Goal: Information Seeking & Learning: Find specific fact

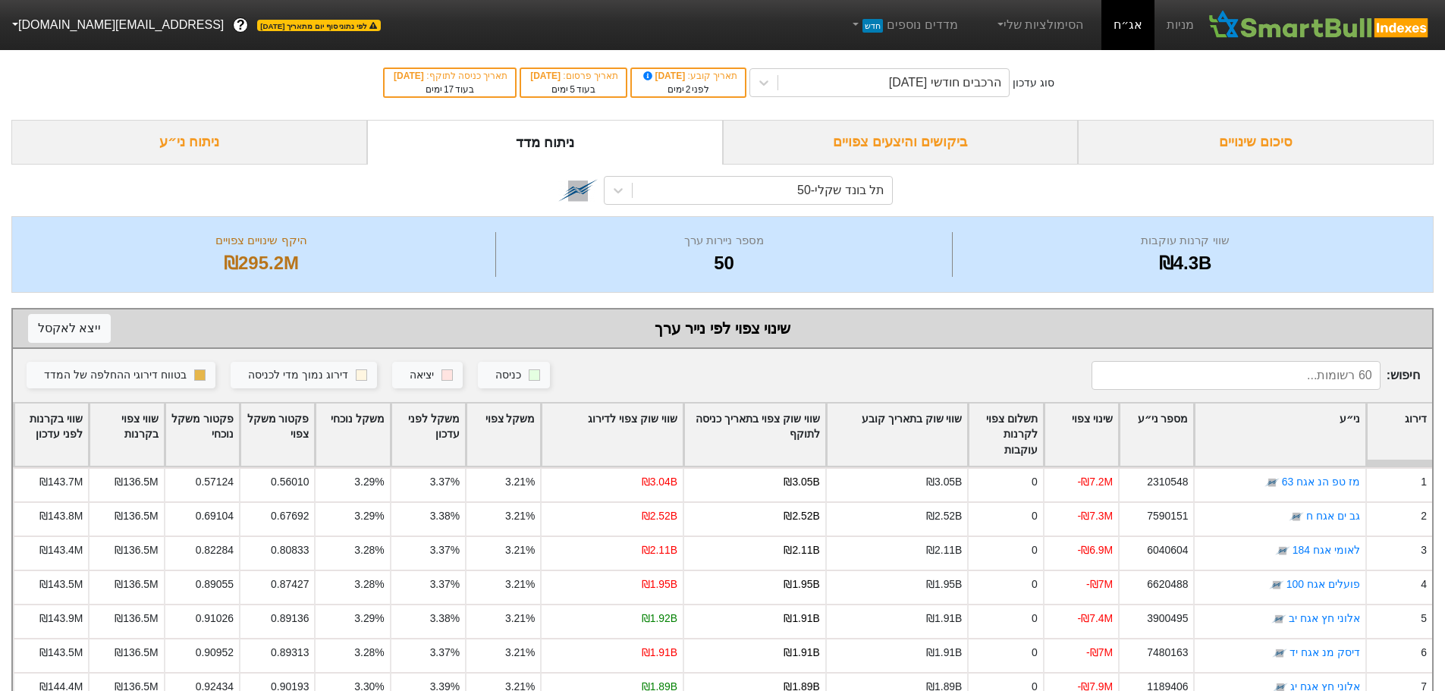
click at [864, 144] on div "ביקושים והיצעים צפויים" at bounding box center [901, 142] width 356 height 45
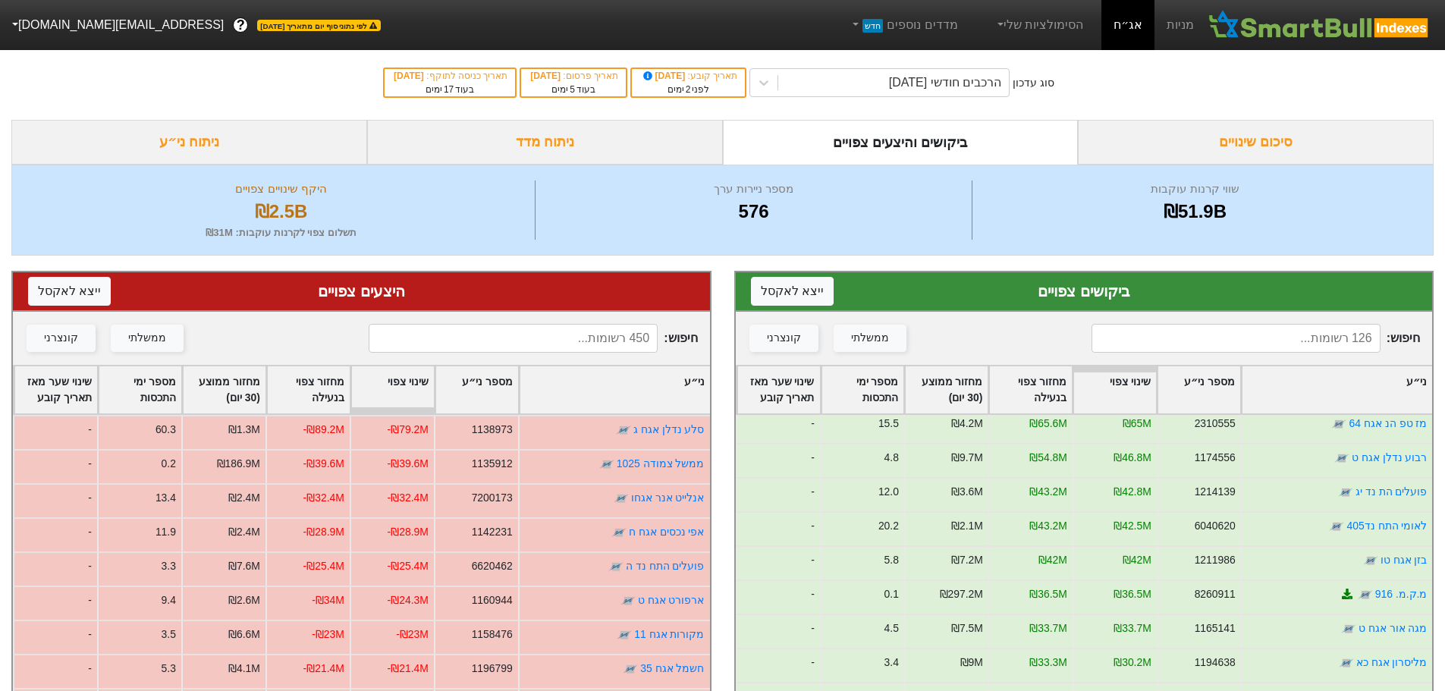
scroll to position [152, 0]
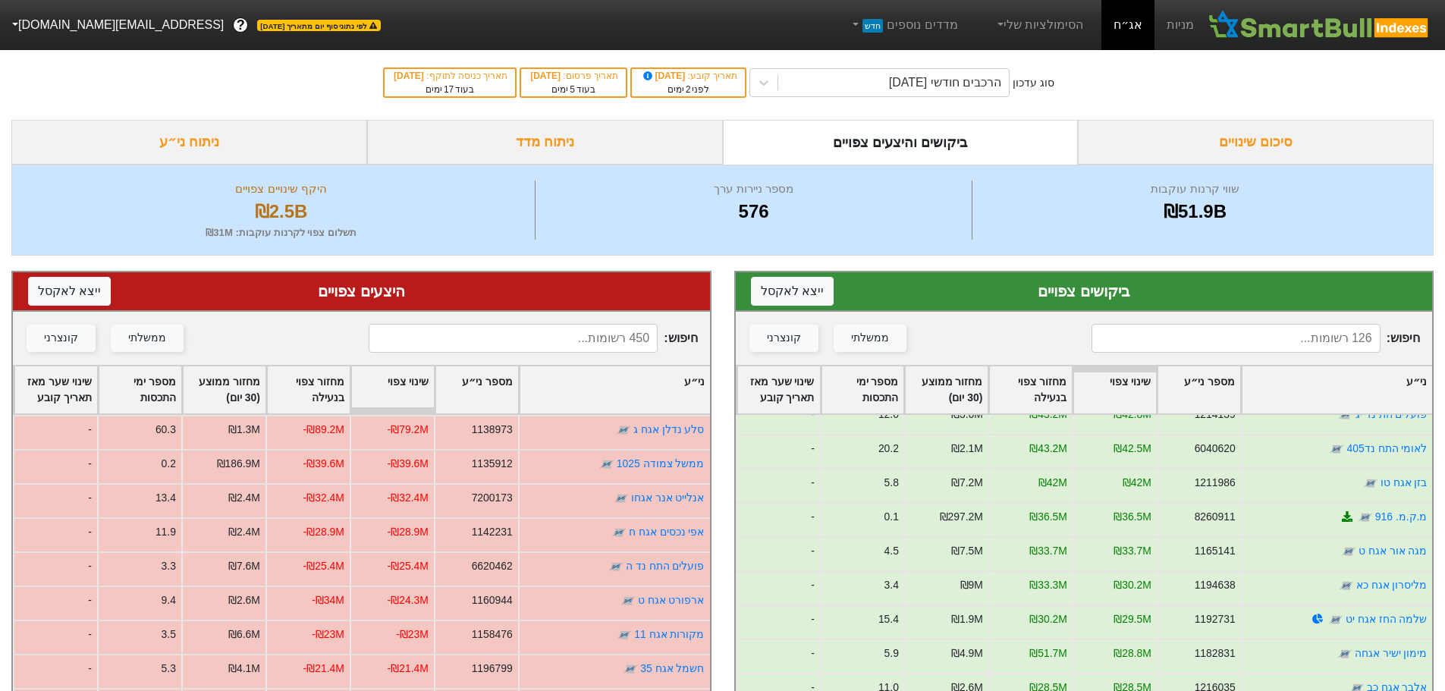
click at [1272, 337] on input at bounding box center [1235, 338] width 289 height 29
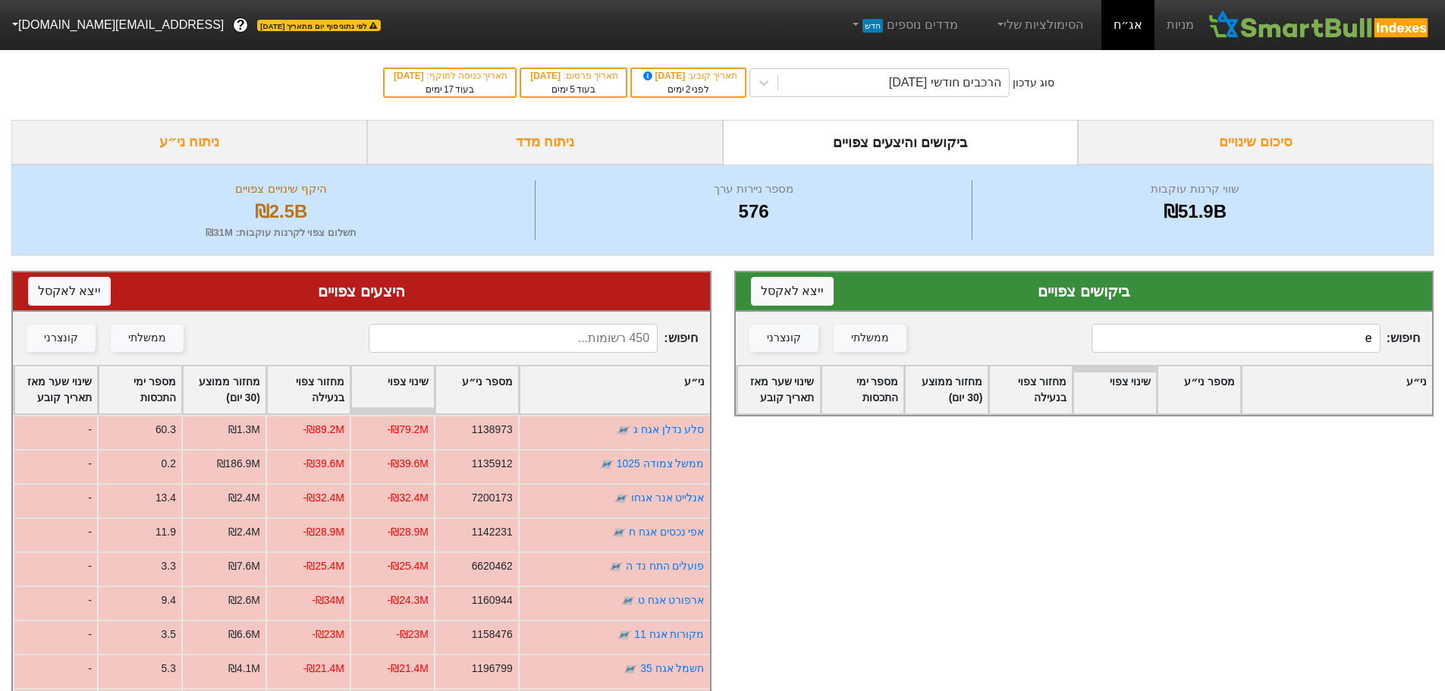
scroll to position [0, 0]
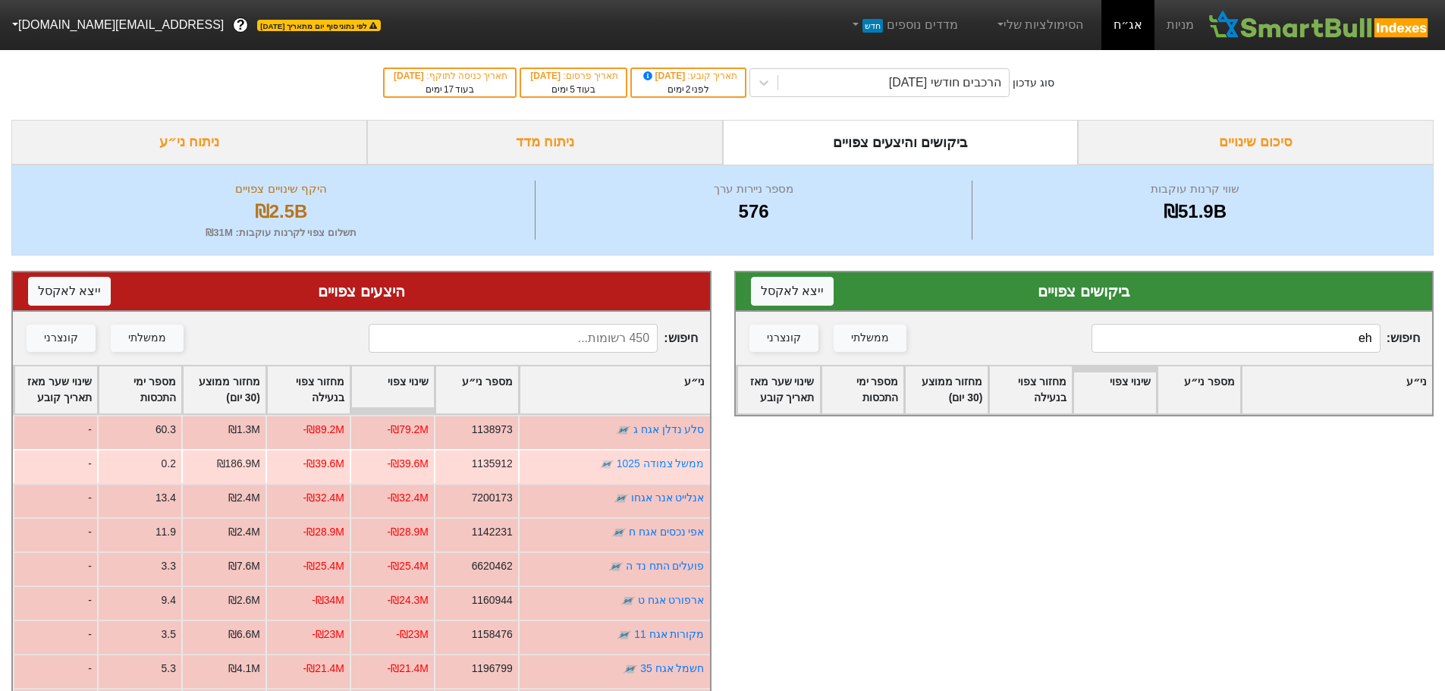
type input "e"
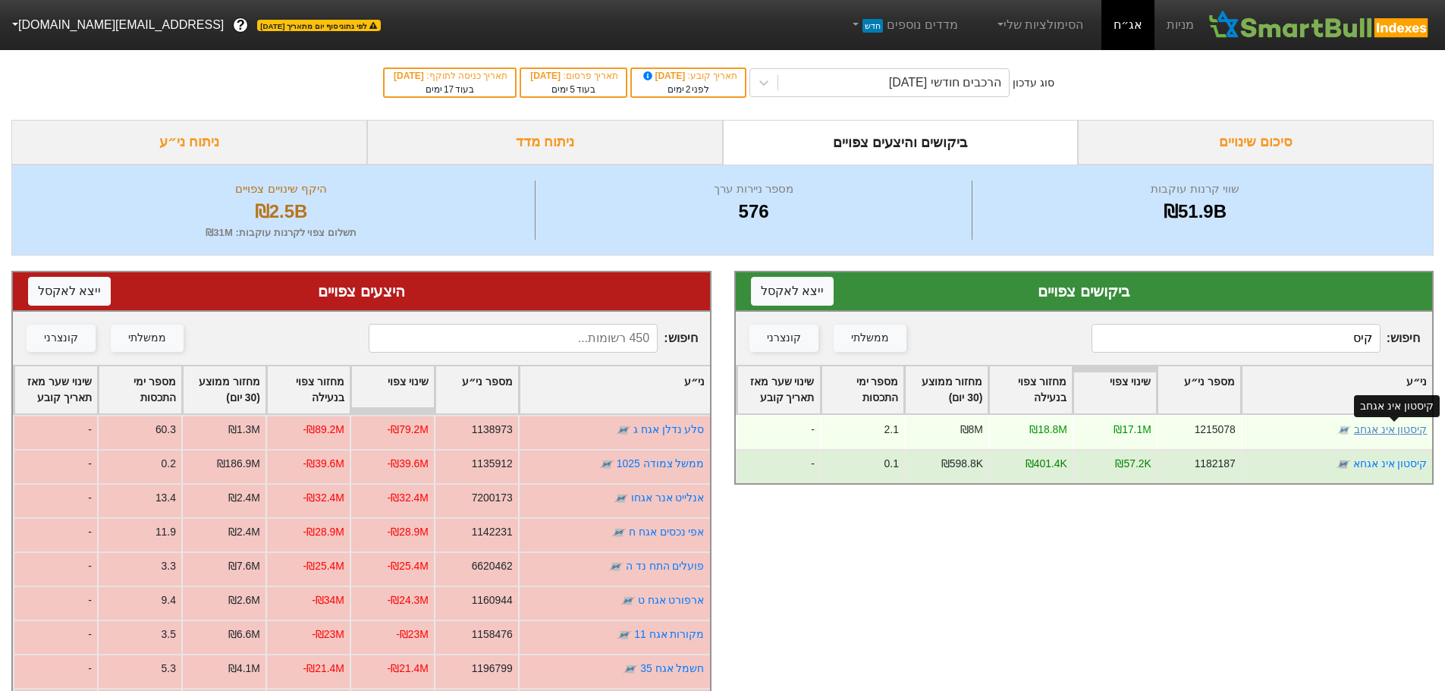
type input "קיס"
click at [1391, 430] on link "קיסטון אינ אגחב" at bounding box center [1390, 429] width 74 height 12
